Goal: Find specific page/section

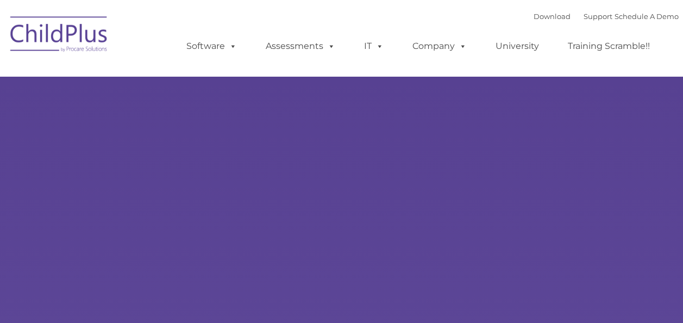
select select "MEDIUM"
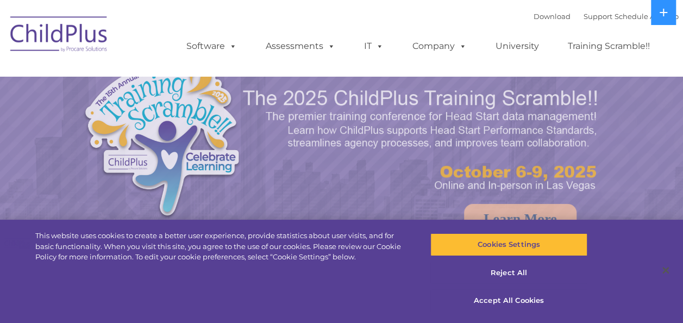
select select "MEDIUM"
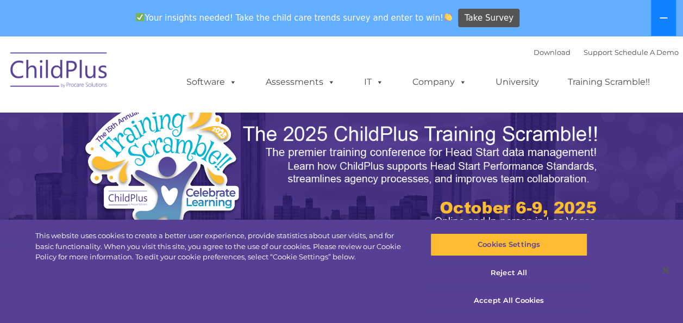
click at [667, 15] on icon at bounding box center [663, 18] width 9 height 9
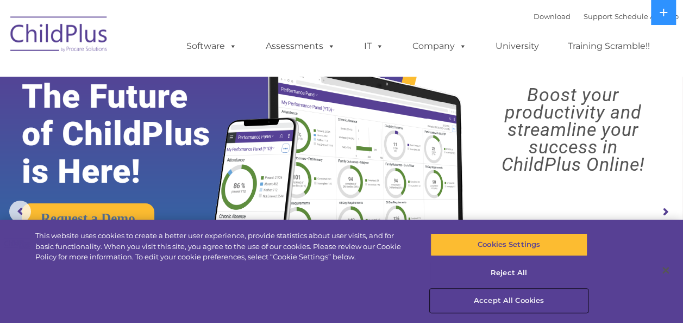
click at [517, 300] on button "Accept All Cookies" at bounding box center [509, 300] width 157 height 23
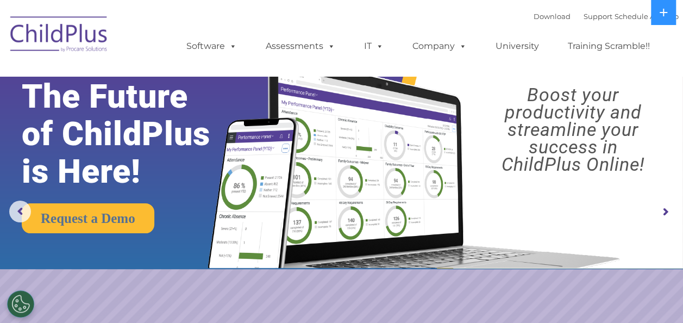
drag, startPoint x: 683, startPoint y: 66, endPoint x: 687, endPoint y: 101, distance: 34.5
drag, startPoint x: 687, startPoint y: 101, endPoint x: 575, endPoint y: 67, distance: 116.9
click at [575, 67] on ul "Software ChildPlus: The original and most widely-used Head Start data managemen…" at bounding box center [422, 45] width 514 height 43
